Goal: Task Accomplishment & Management: Complete application form

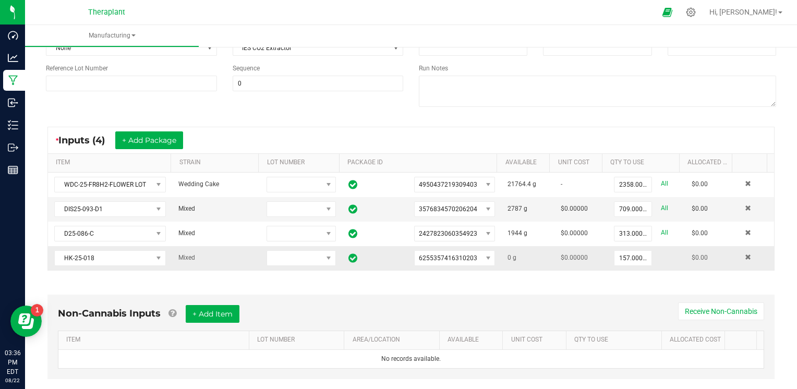
scroll to position [261, 0]
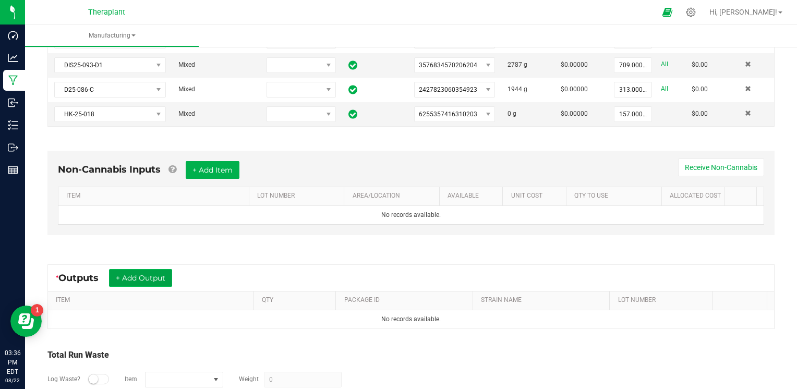
click at [131, 270] on button "+ Add Output" at bounding box center [140, 278] width 63 height 18
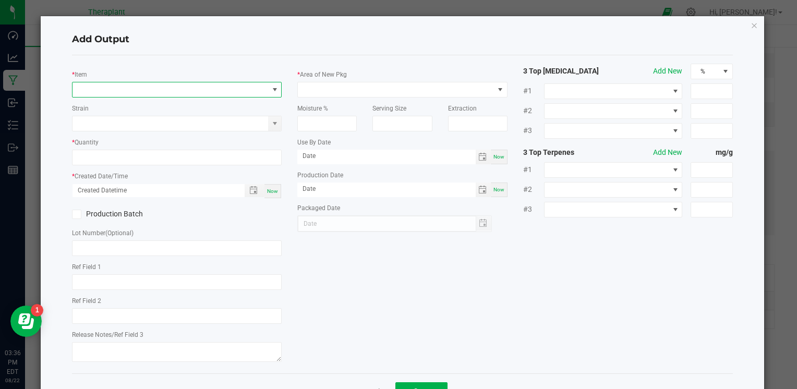
click at [179, 88] on span "NO DATA FOUND" at bounding box center [171, 89] width 196 height 15
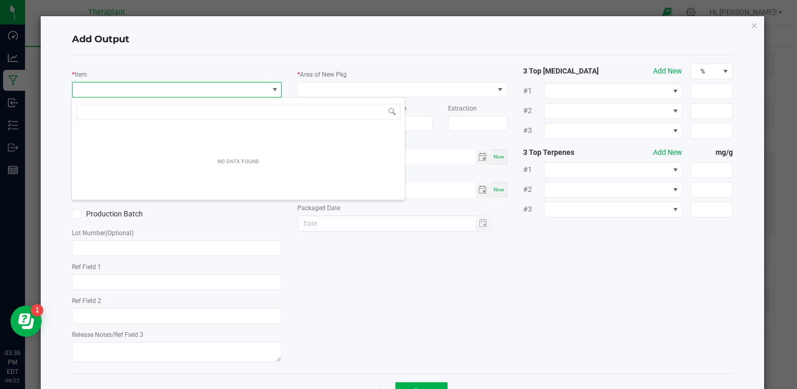
scroll to position [15, 208]
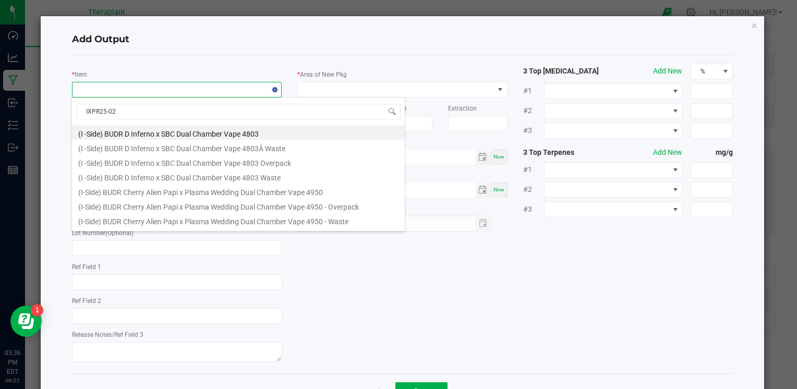
type input "IXPR25-026"
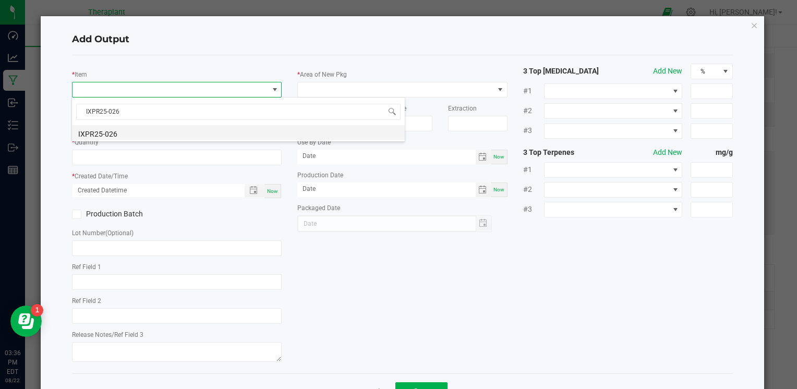
click at [125, 134] on li "IXPR25-026" at bounding box center [238, 132] width 333 height 15
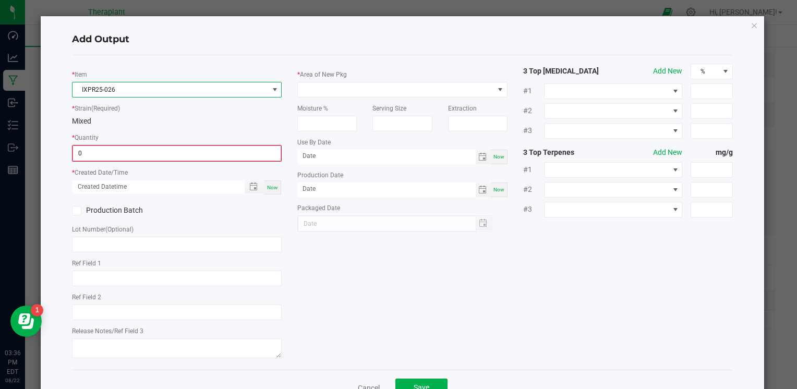
click at [122, 153] on input "0" at bounding box center [177, 153] width 208 height 15
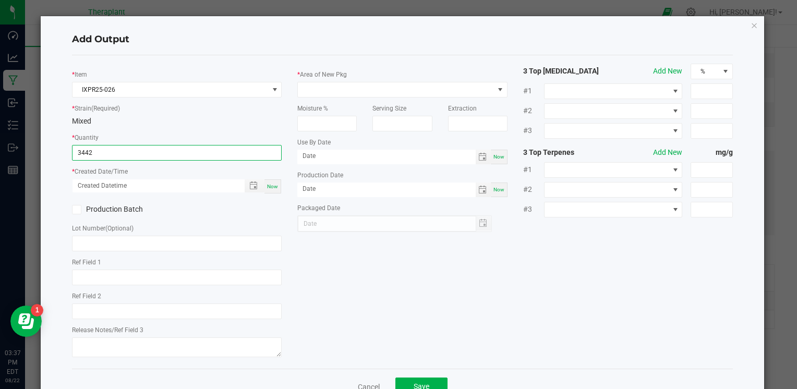
type input "3442.0000 g"
click at [271, 182] on div "Now" at bounding box center [273, 186] width 17 height 14
type input "08/22/2025 3:37 PM"
type input "[DATE]"
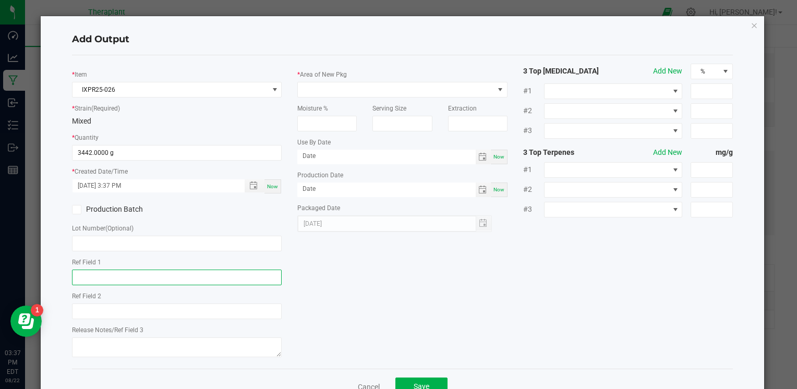
click at [111, 280] on input "text" at bounding box center [177, 278] width 210 height 16
type input "Wedding Cake (Shatter infused)"
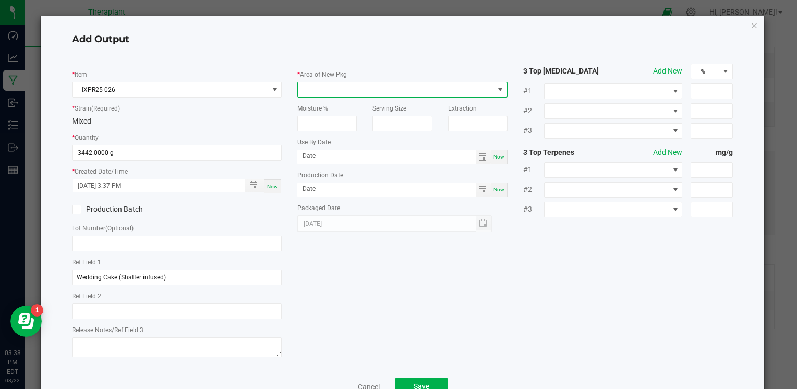
click at [378, 88] on span at bounding box center [396, 89] width 196 height 15
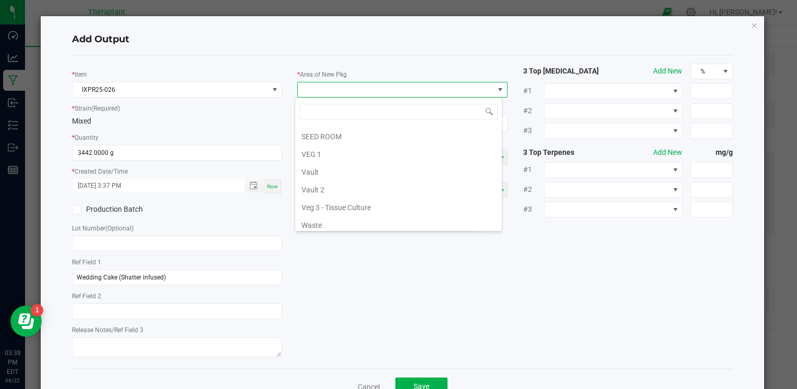
scroll to position [194, 0]
click at [332, 188] on li "Vault 2" at bounding box center [398, 189] width 207 height 18
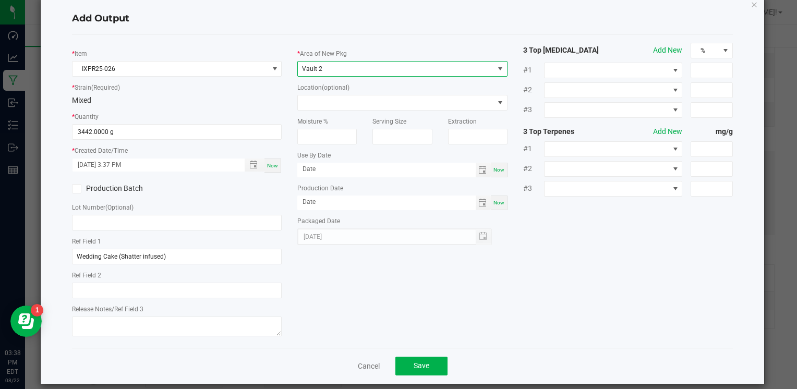
scroll to position [32, 0]
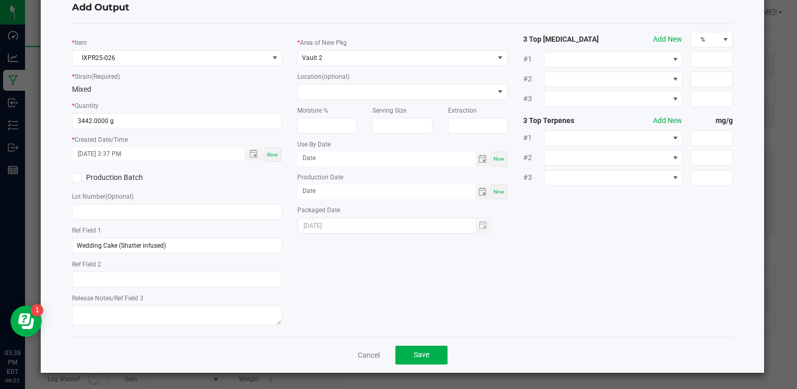
click at [425, 365] on div "Cancel Save" at bounding box center [402, 355] width 661 height 36
click at [426, 354] on button "Save" at bounding box center [421, 355] width 52 height 19
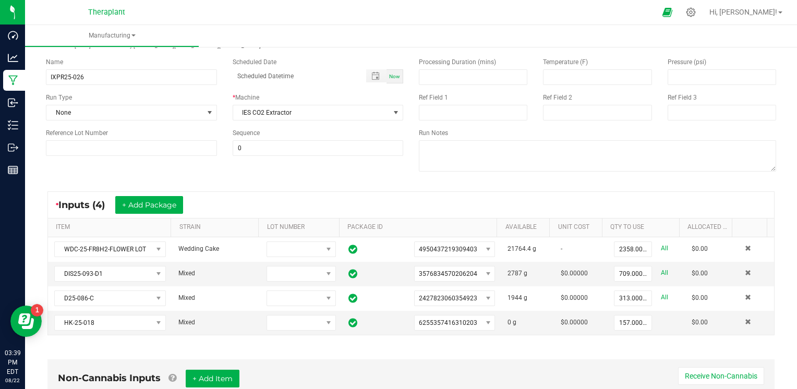
scroll to position [0, 0]
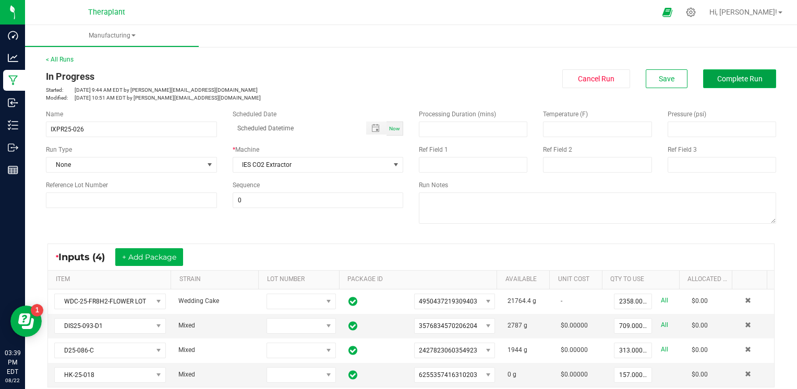
click at [726, 78] on span "Complete Run" at bounding box center [739, 79] width 45 height 8
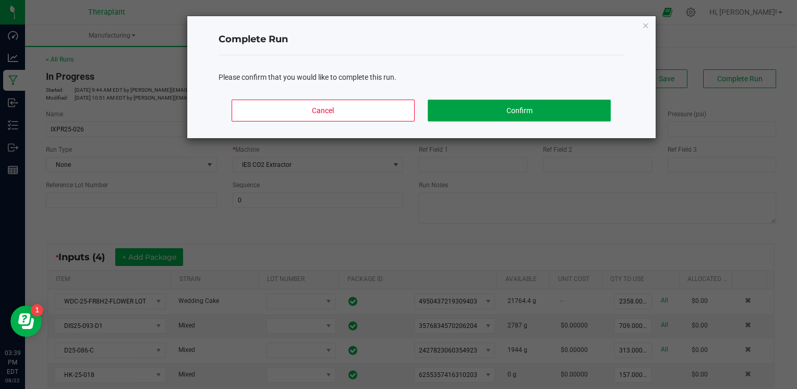
click at [532, 105] on button "Confirm" at bounding box center [519, 111] width 183 height 22
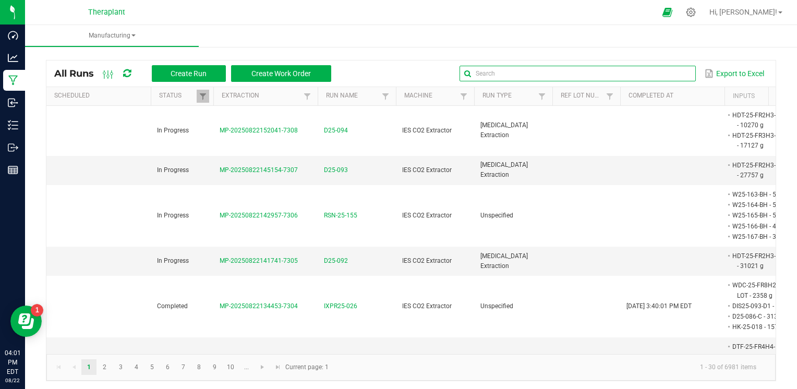
click at [663, 76] on input "text" at bounding box center [578, 74] width 236 height 16
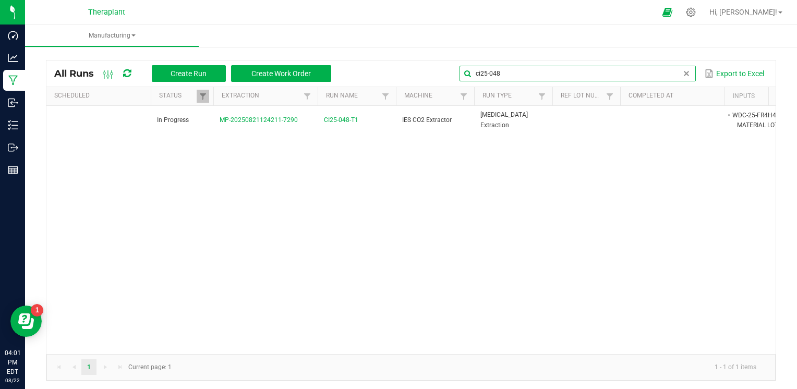
type input "ci25-048"
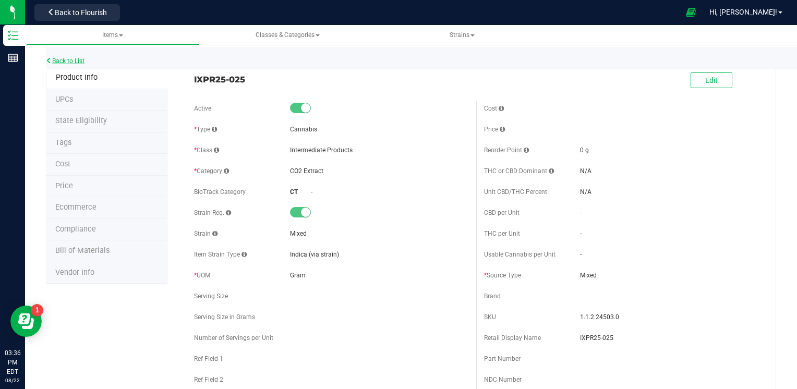
click at [83, 58] on link "Back to List" at bounding box center [65, 60] width 39 height 7
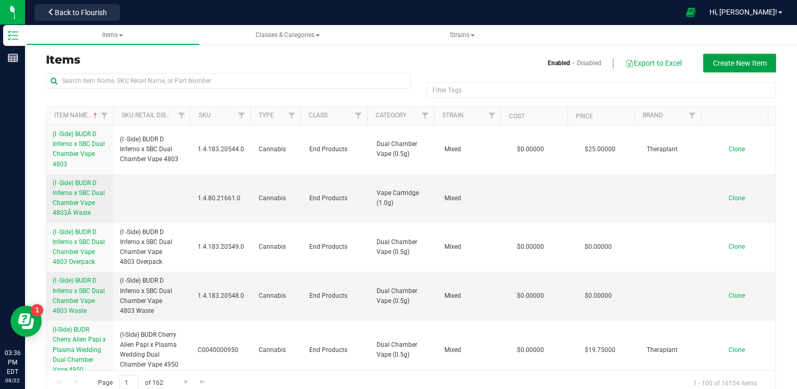
click at [742, 59] on span "Create New Item" at bounding box center [740, 63] width 54 height 8
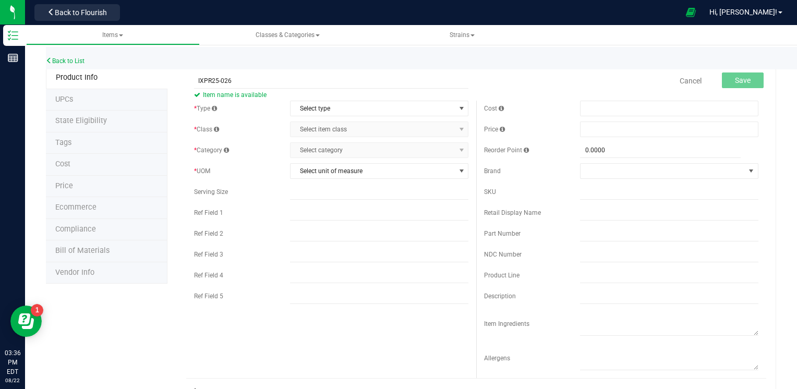
type input "IXPR25-026"
click at [333, 110] on span "Select type" at bounding box center [373, 108] width 164 height 15
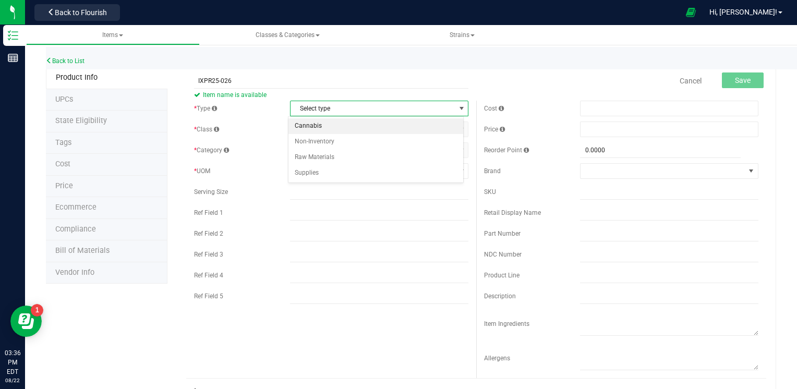
click at [320, 126] on li "Cannabis" at bounding box center [376, 126] width 175 height 16
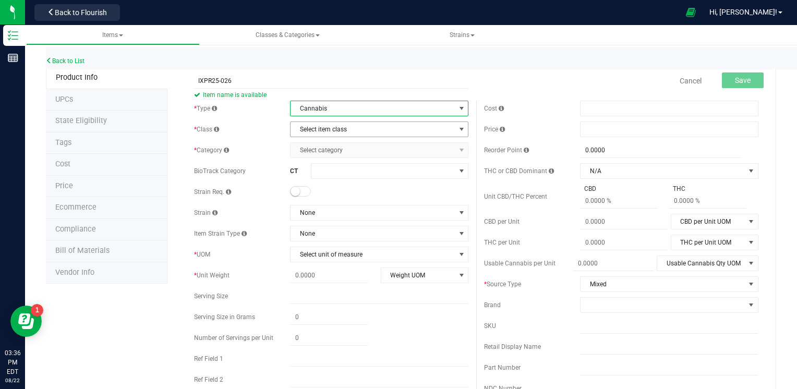
click at [320, 127] on span "Select item class" at bounding box center [373, 129] width 164 height 15
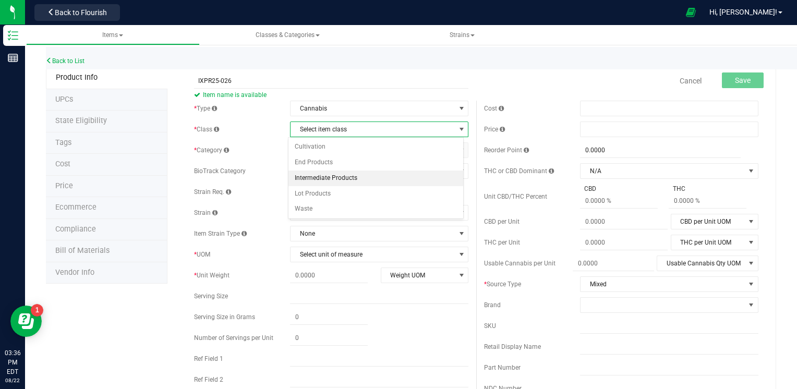
click at [323, 178] on li "Intermediate Products" at bounding box center [376, 179] width 175 height 16
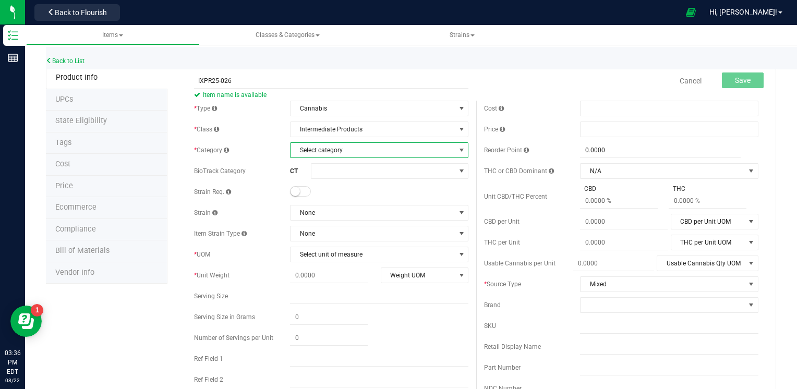
click at [325, 153] on span "Select category" at bounding box center [373, 150] width 164 height 15
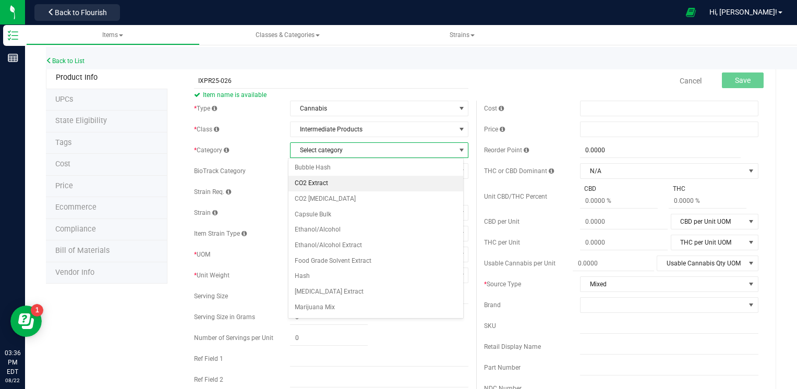
click at [324, 180] on li "CO2 Extract" at bounding box center [376, 184] width 175 height 16
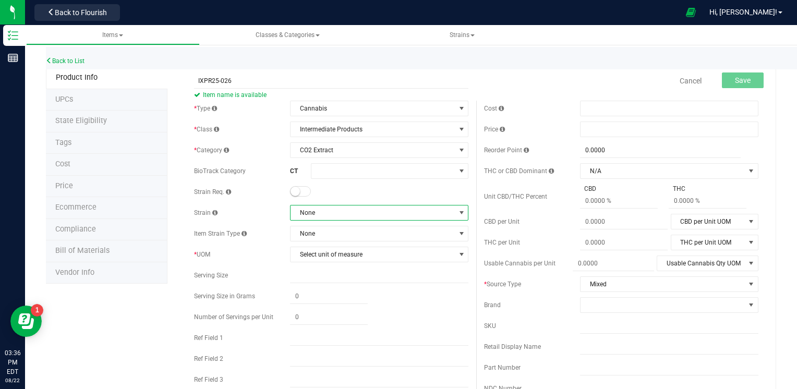
click at [323, 214] on span "None" at bounding box center [373, 213] width 164 height 15
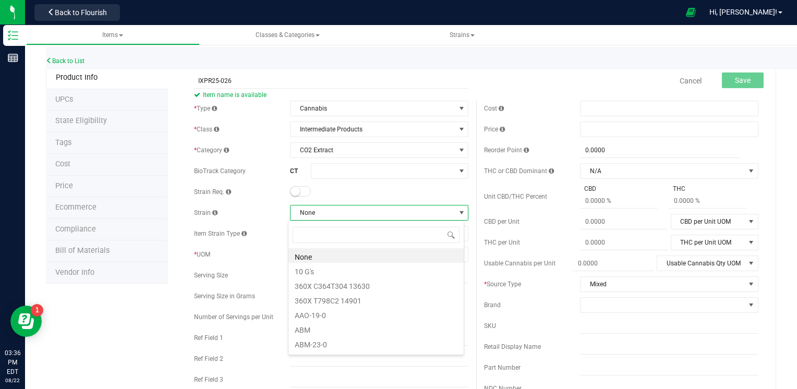
scroll to position [15, 176]
type input "MIX"
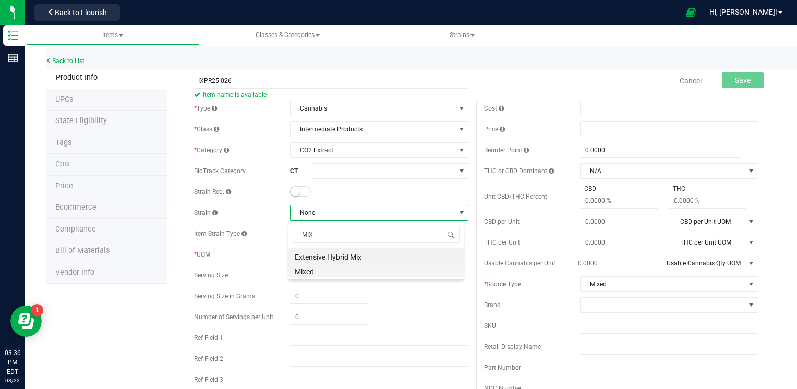
click at [320, 270] on li "Mixed" at bounding box center [376, 270] width 175 height 15
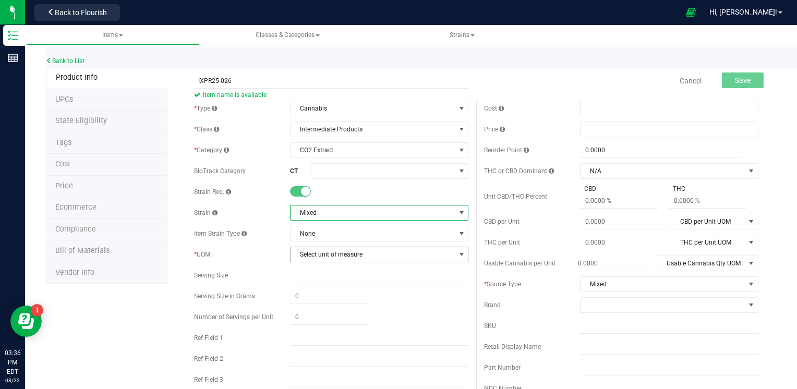
click at [318, 253] on span "Select unit of measure" at bounding box center [373, 254] width 164 height 15
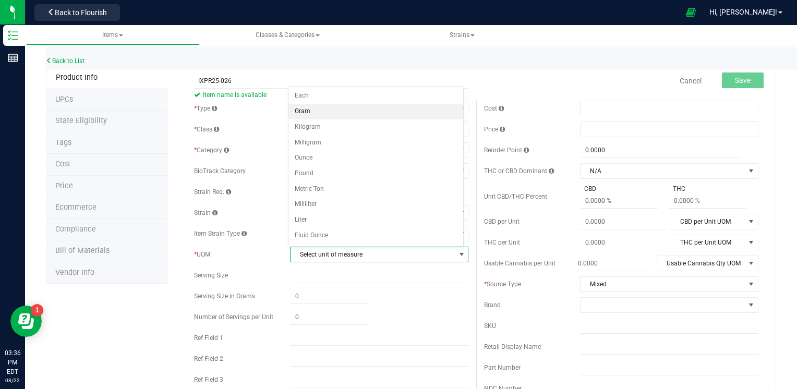
click at [314, 112] on li "Gram" at bounding box center [376, 112] width 175 height 16
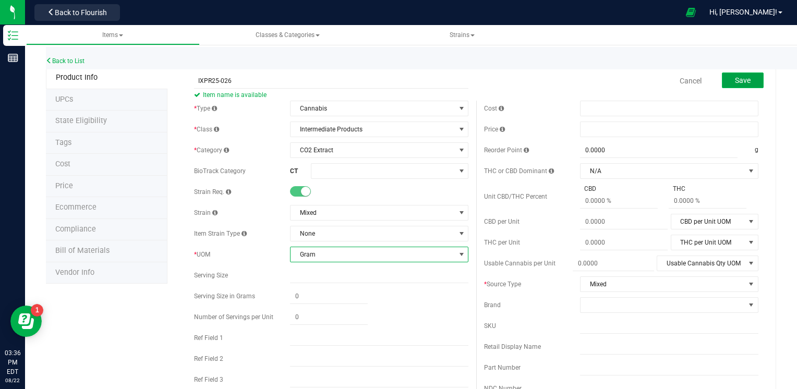
click at [737, 79] on span "Save" at bounding box center [743, 80] width 16 height 8
